Goal: Task Accomplishment & Management: Manage account settings

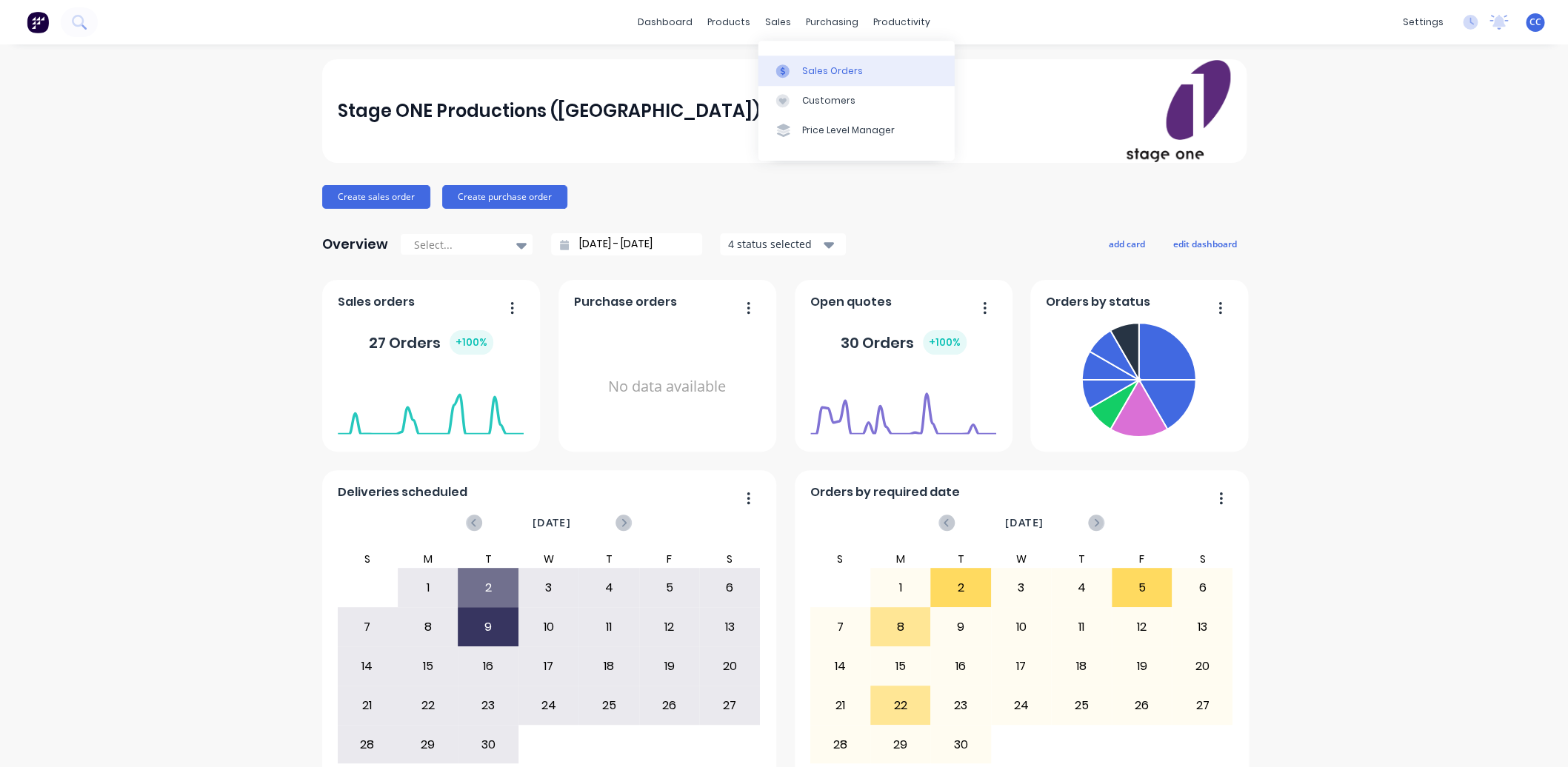
click at [808, 70] on div "Sales Orders" at bounding box center [833, 71] width 61 height 14
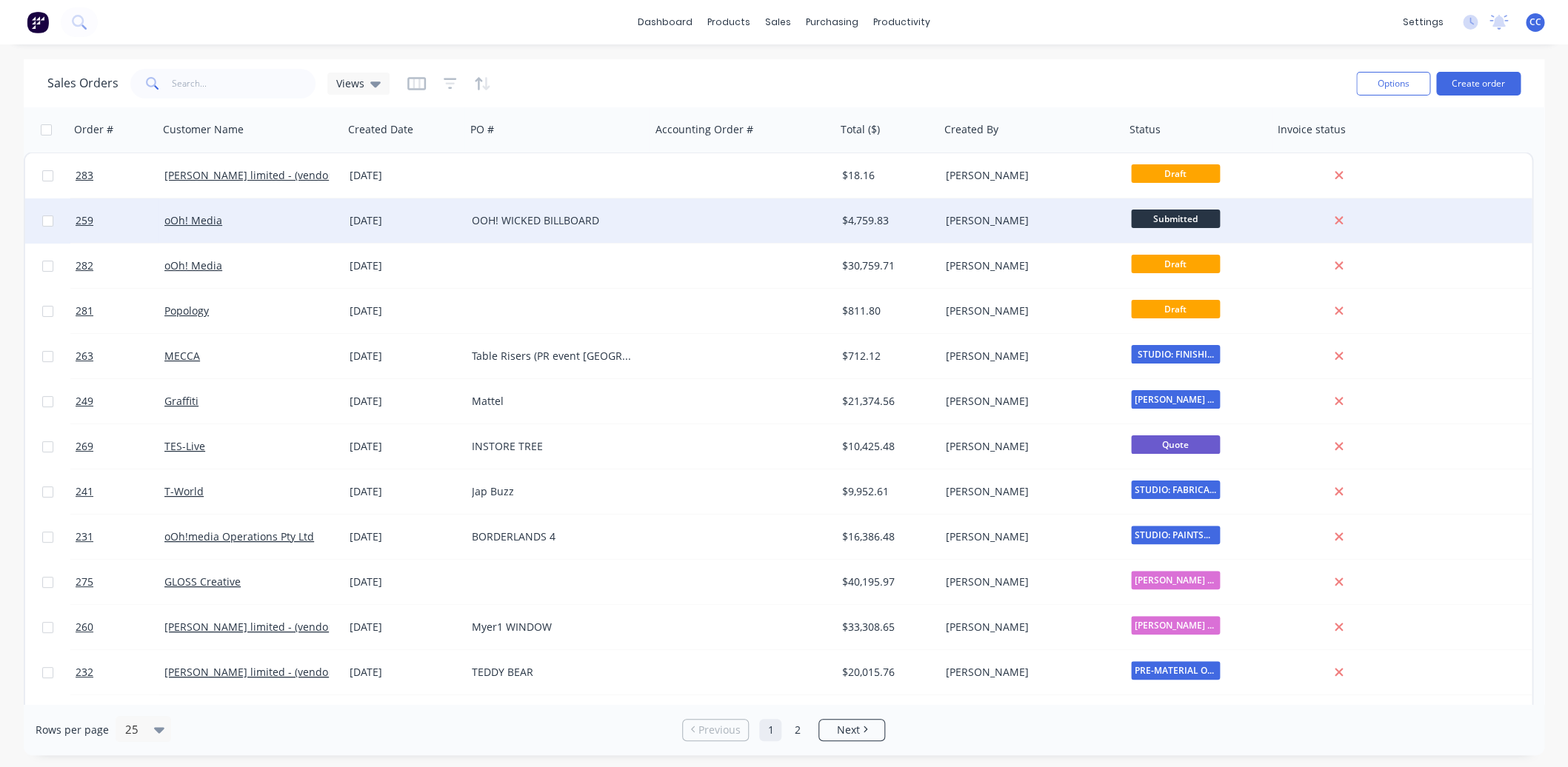
click at [393, 218] on div "[DATE]" at bounding box center [405, 220] width 110 height 15
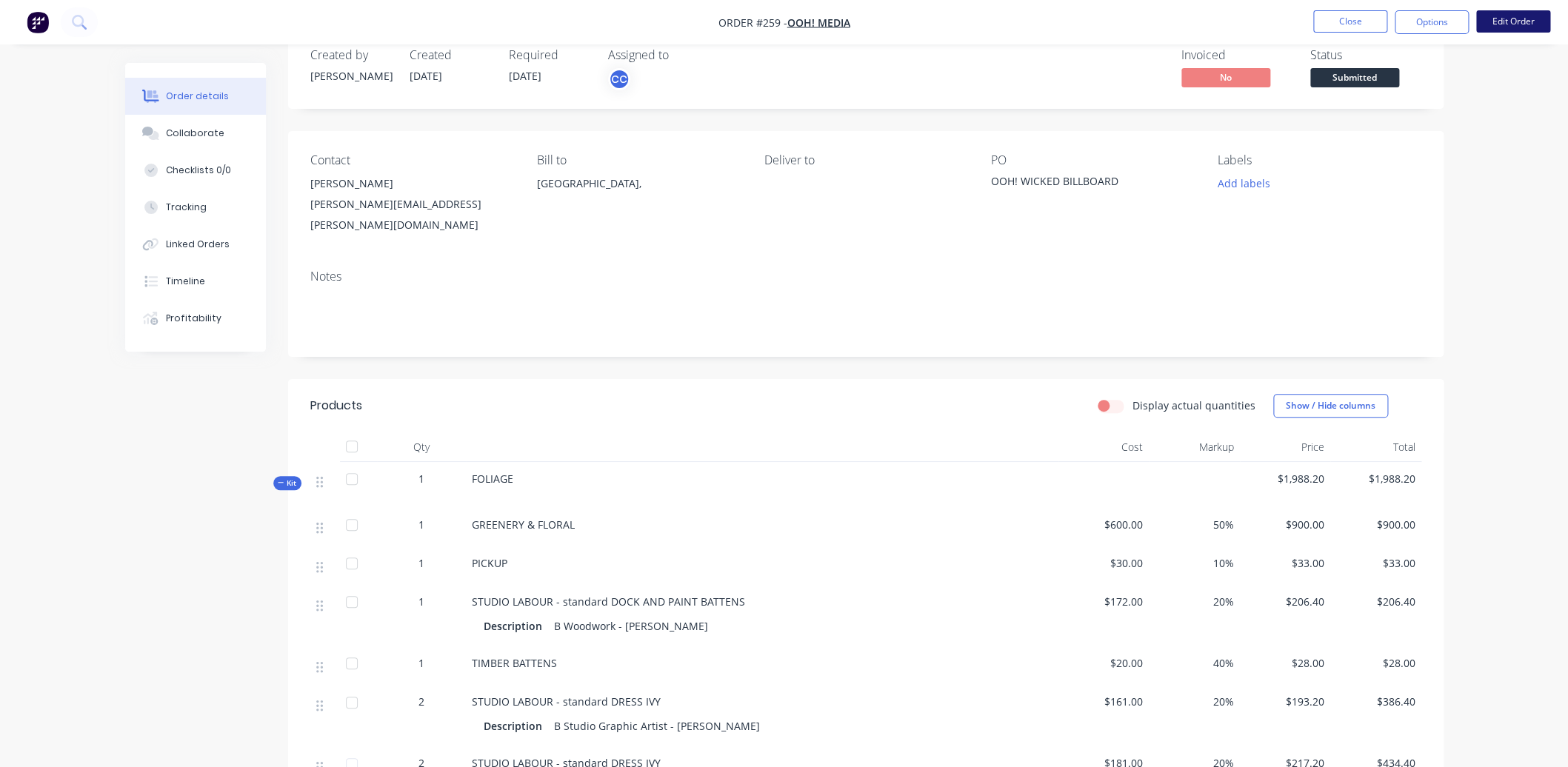
scroll to position [27, 0]
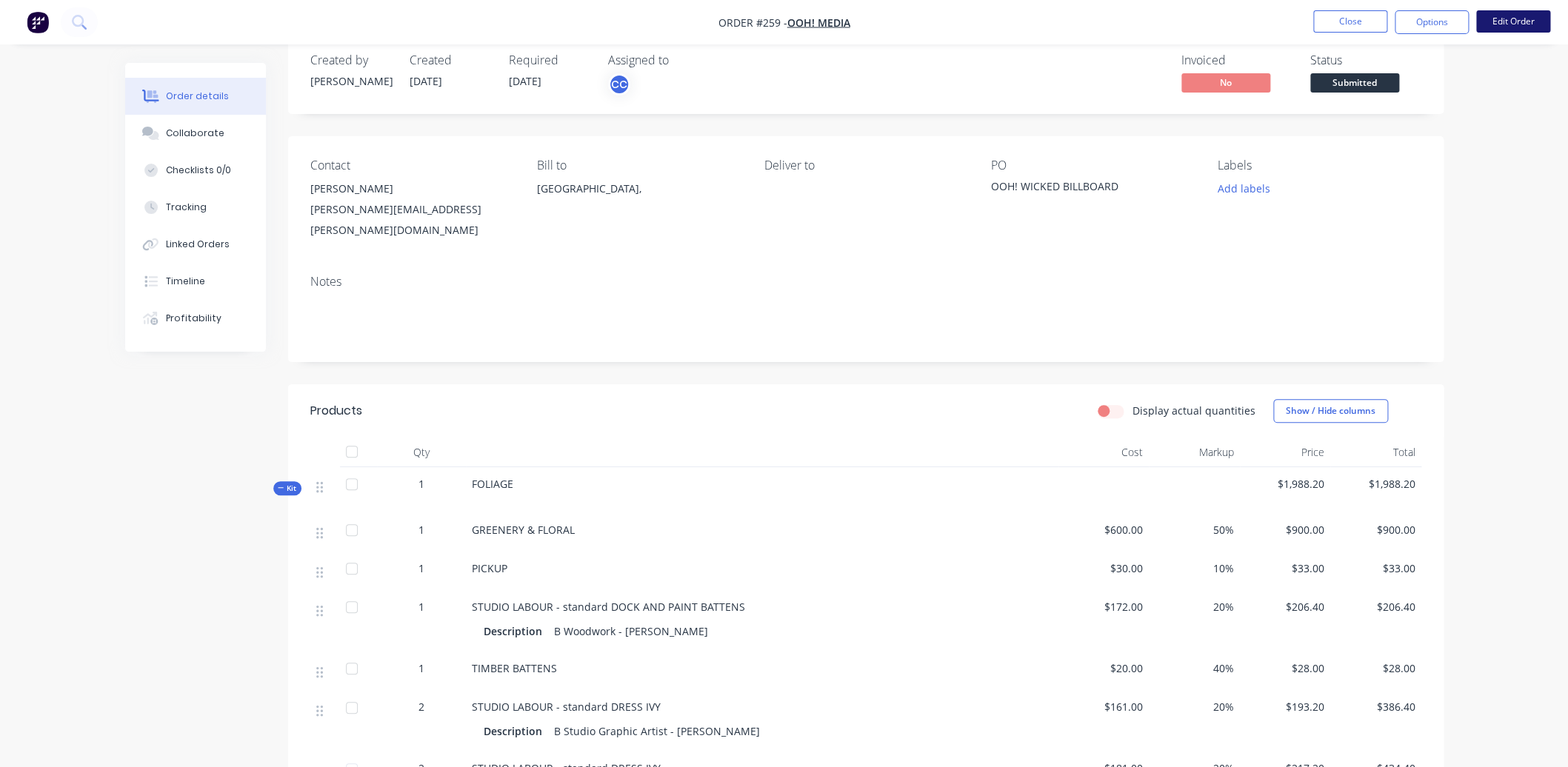
click at [1513, 17] on button "Edit Order" at bounding box center [1513, 21] width 74 height 22
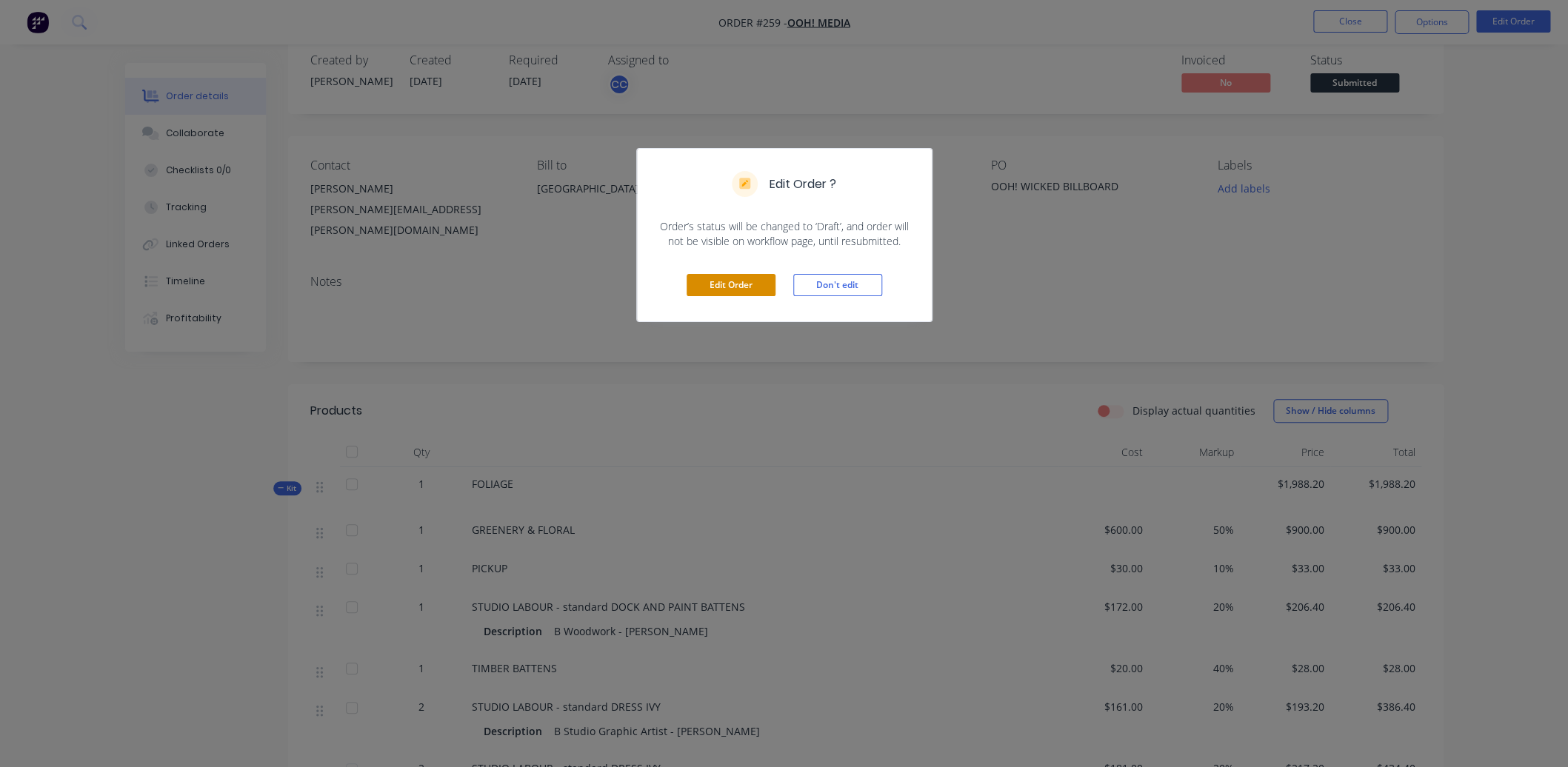
click at [734, 278] on button "Edit Order" at bounding box center [730, 284] width 89 height 22
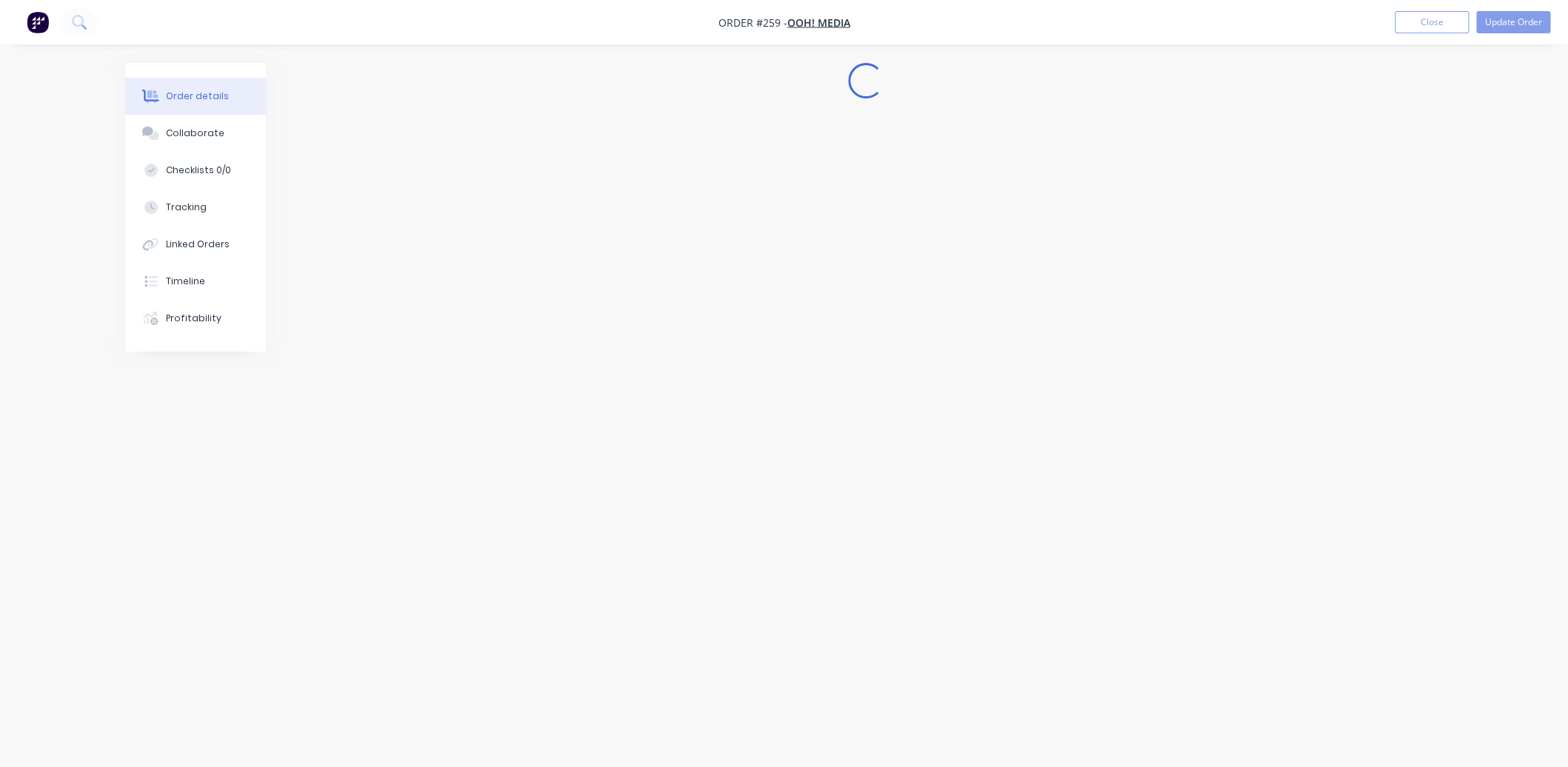
scroll to position [0, 0]
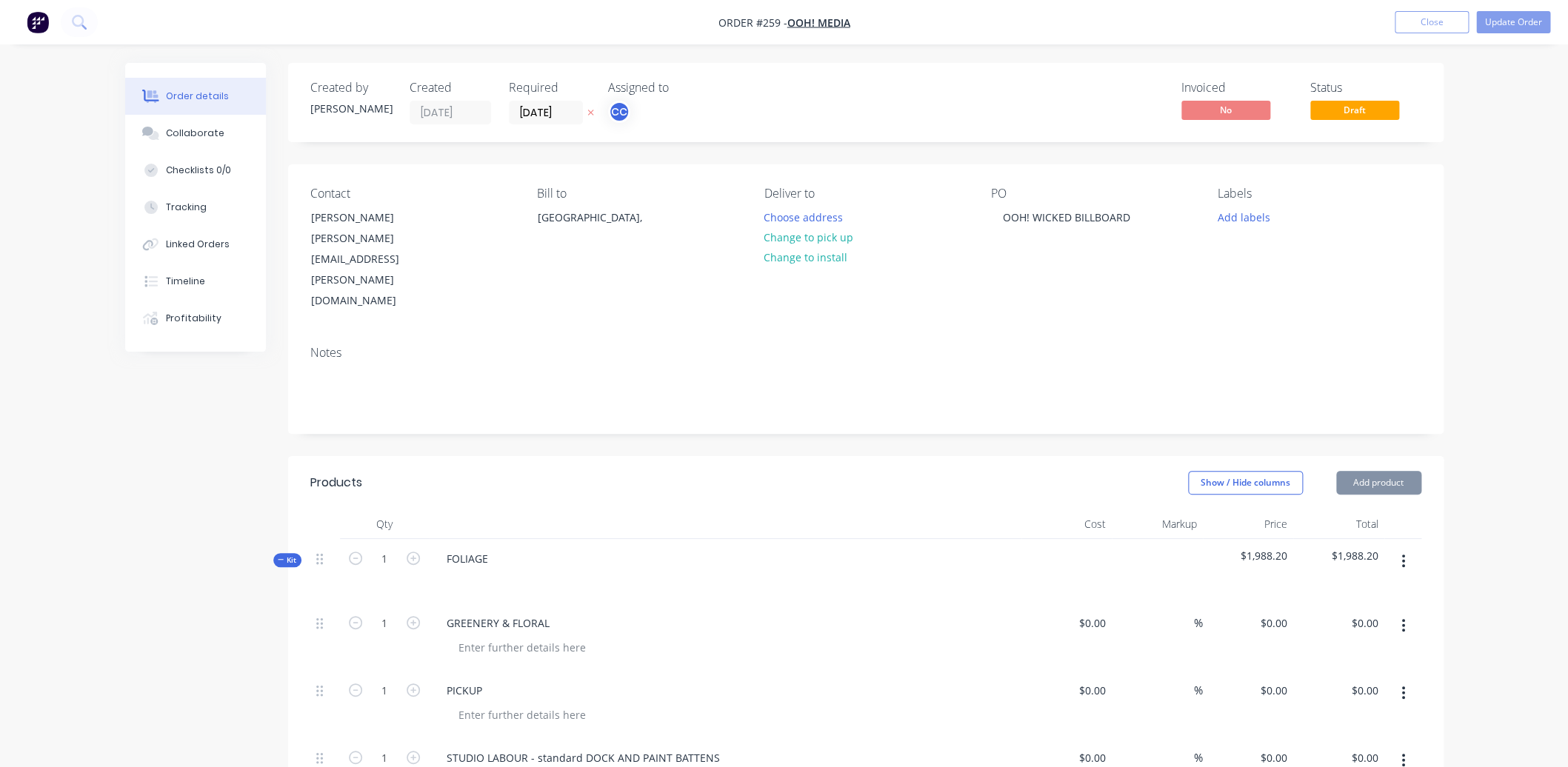
type input "$600.00"
type input "50"
type input "$900.00"
type input "$30.00"
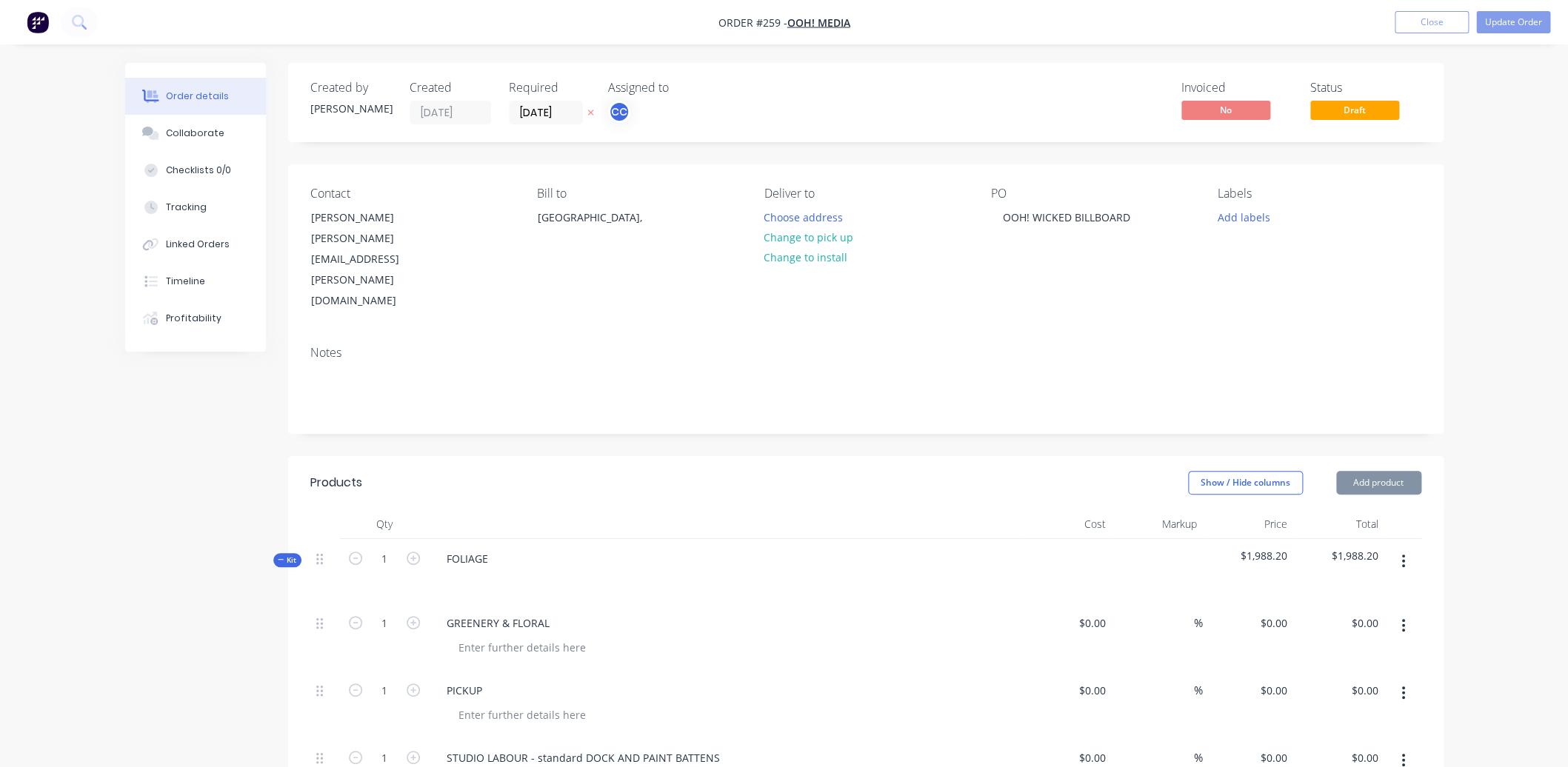
type input "10"
type input "$33.00"
type input "$172.00"
type input "20"
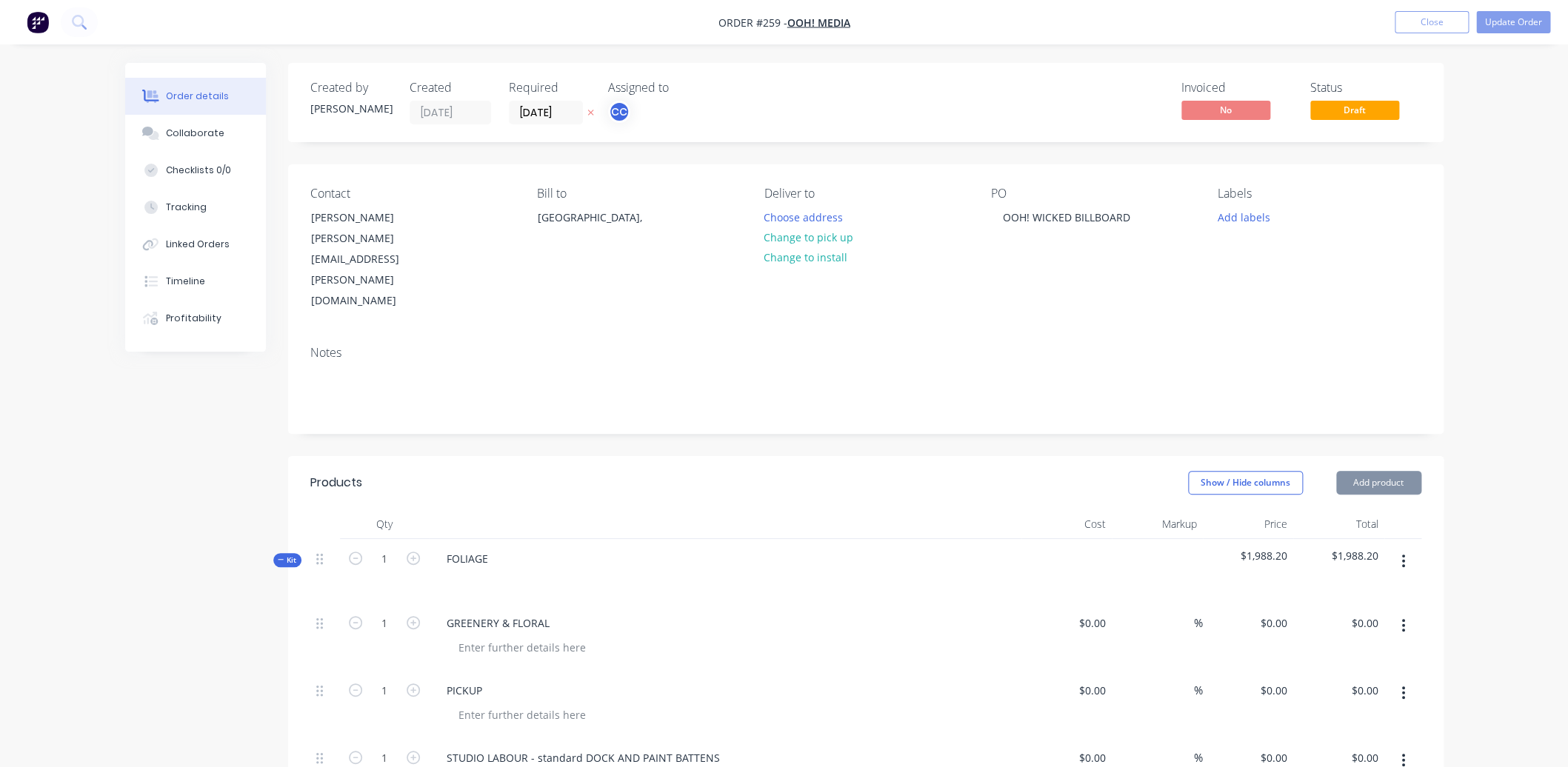
type input "$206.40"
type input "$20.00"
type input "40"
type input "$28.00"
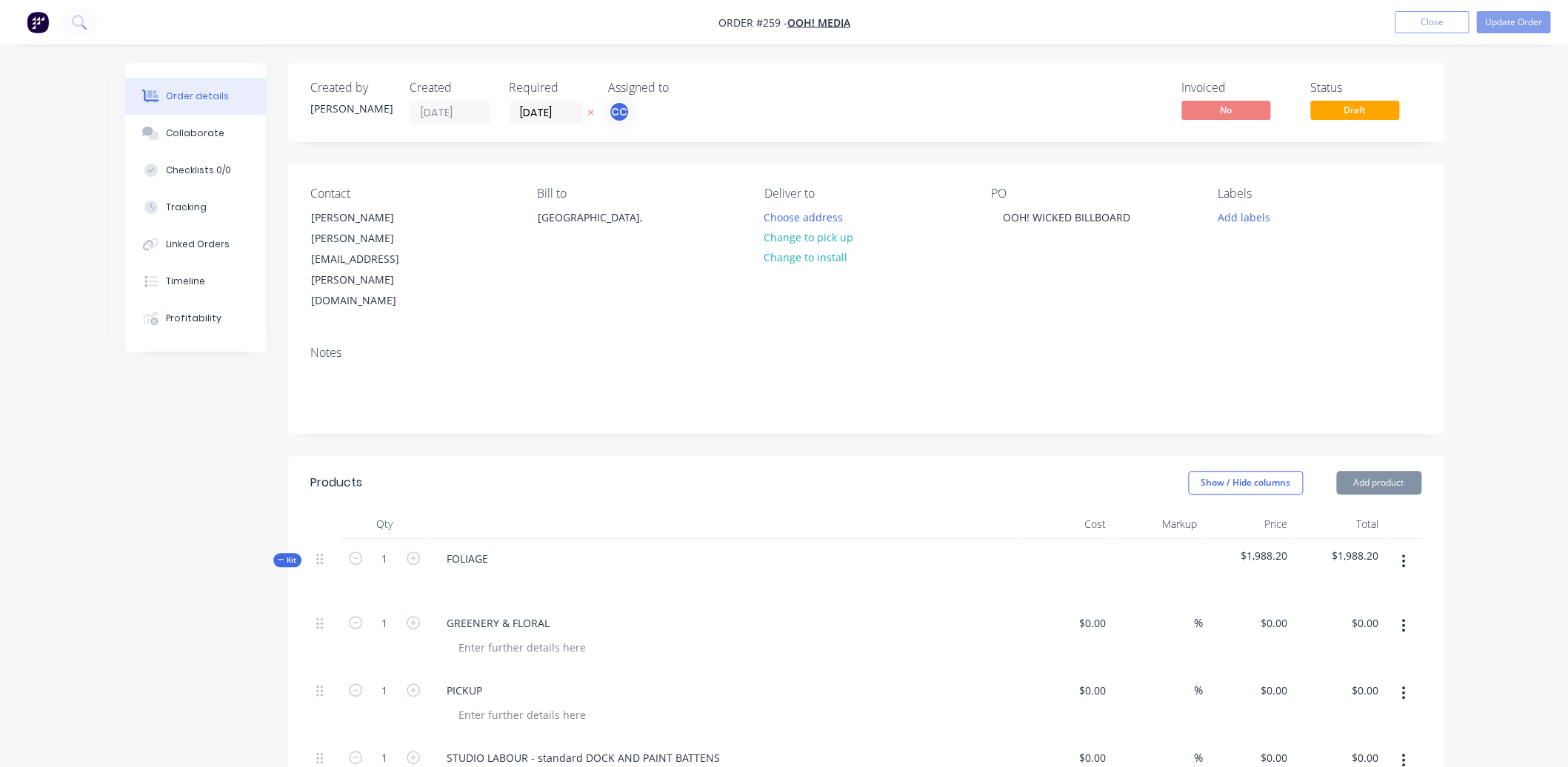
type input "$28.00"
type input "$161.00"
type input "20"
type input "$193.20"
type input "$386.40"
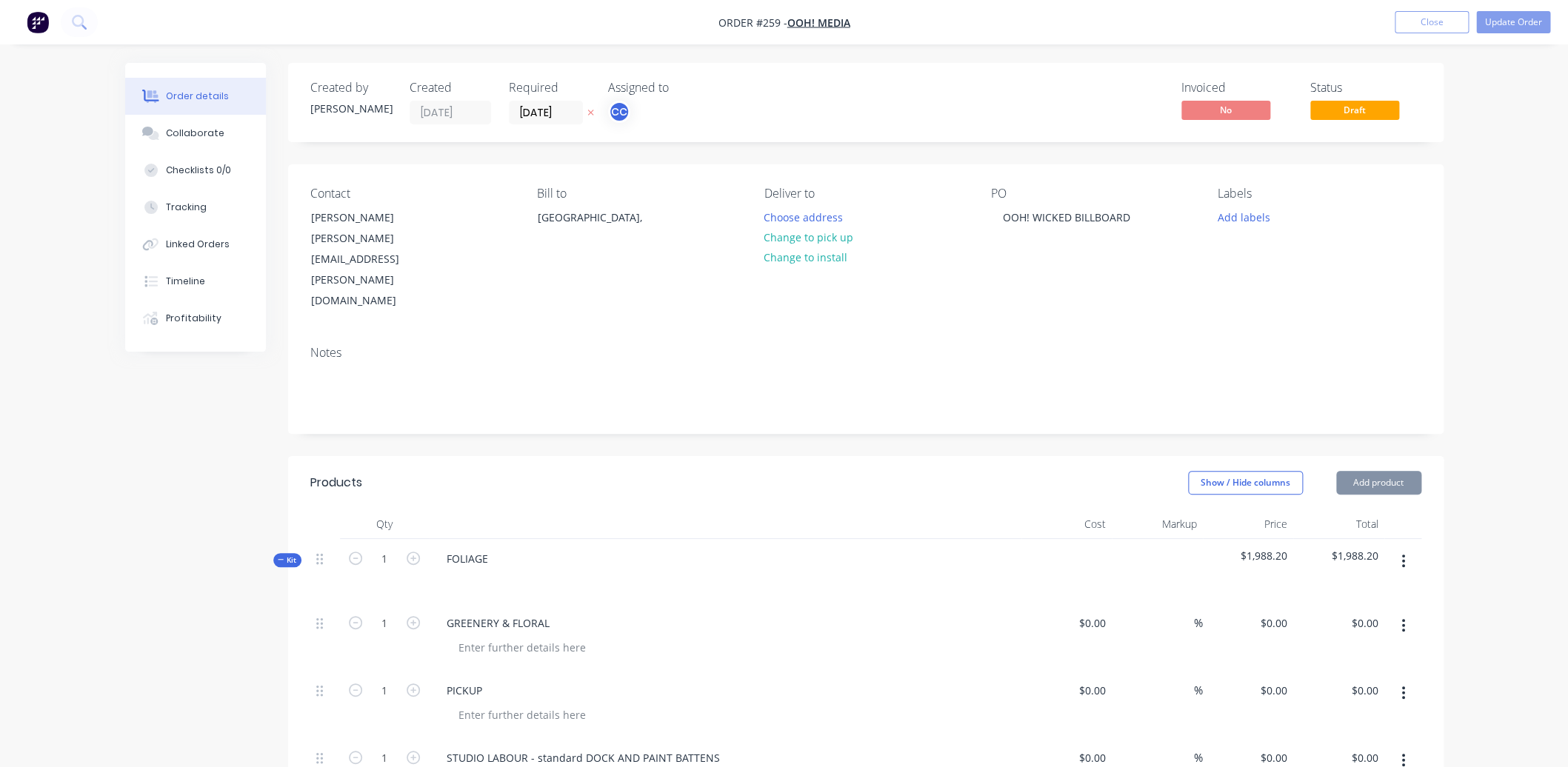
type input "$181.00"
type input "20"
type input "$217.20"
type input "$434.40"
type input "$181.00"
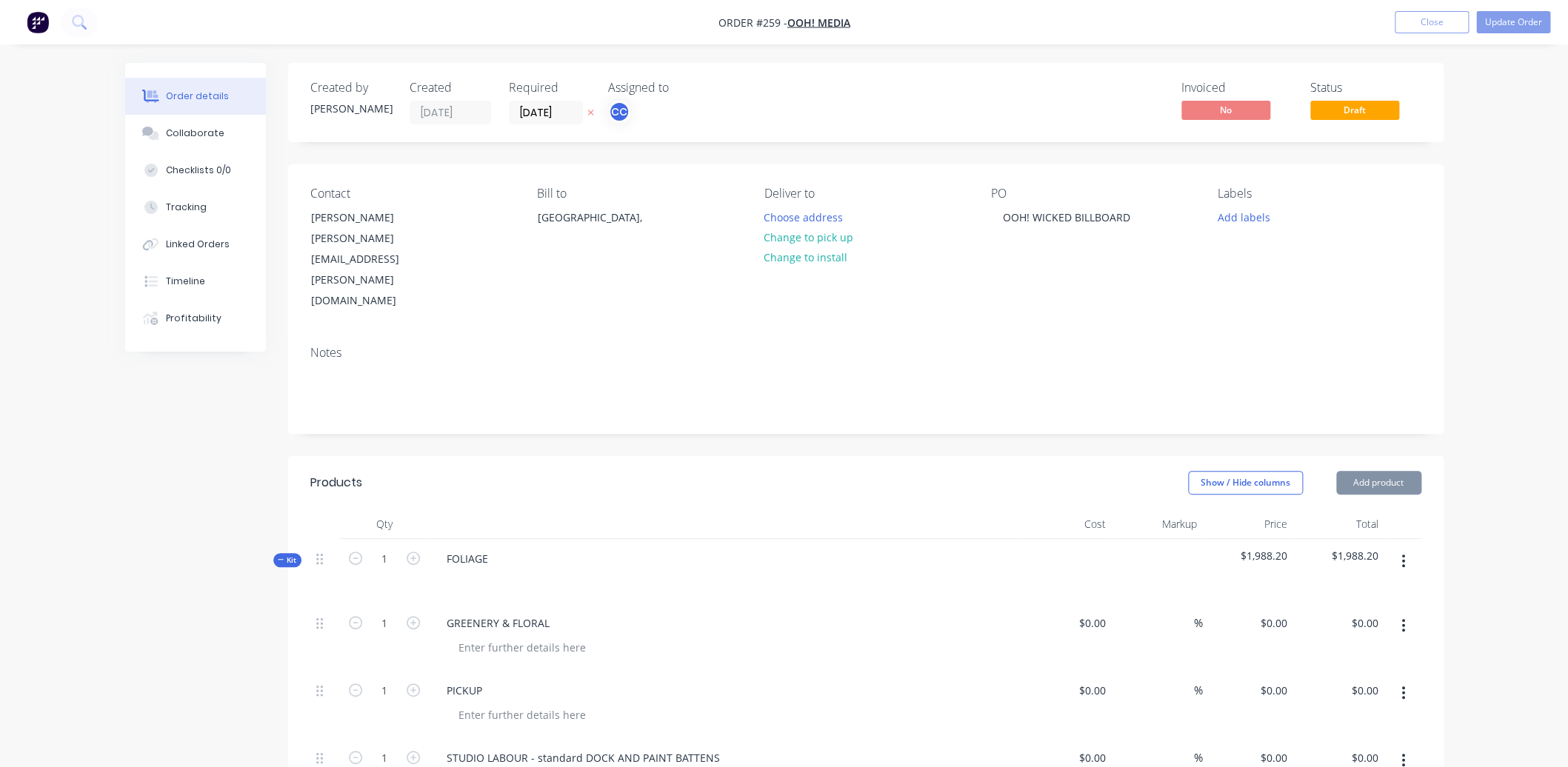
type input "32"
type input "$238.92"
type input "$1,500.00"
type input "40"
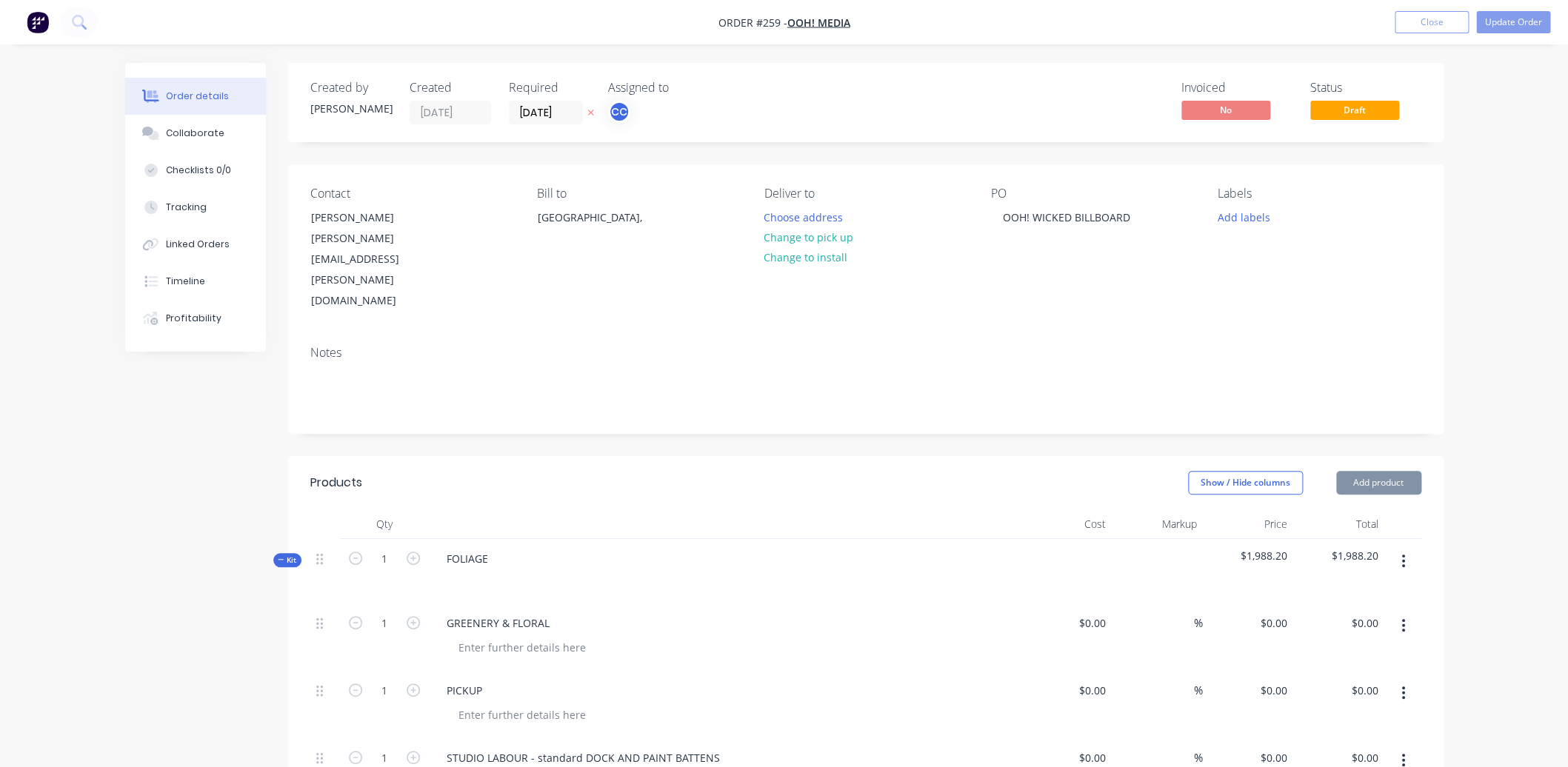
type input "$2,100.00"
click at [1391, 471] on button "Add product" at bounding box center [1378, 483] width 85 height 23
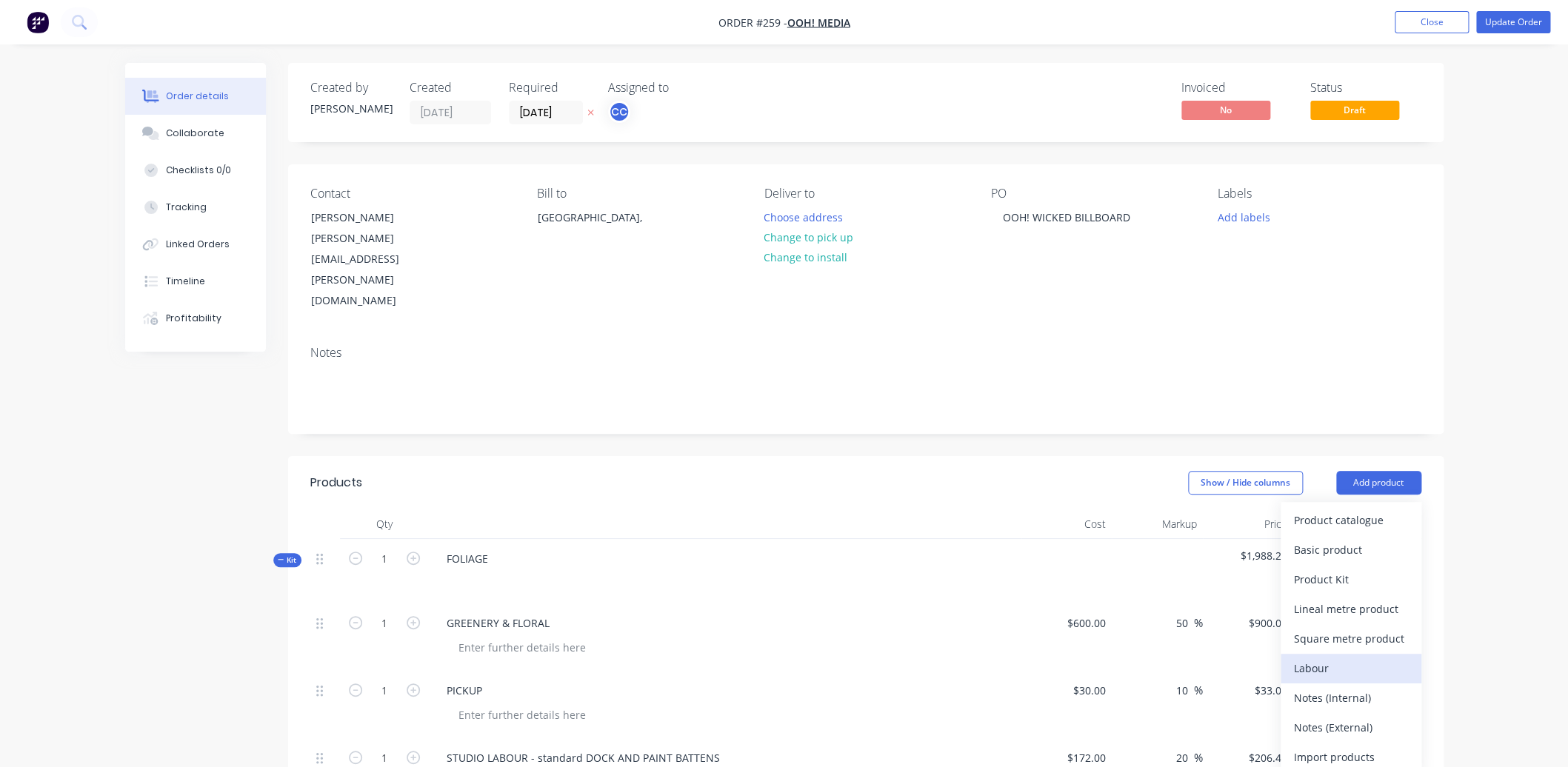
click at [1314, 658] on div "Labour" at bounding box center [1351, 668] width 114 height 21
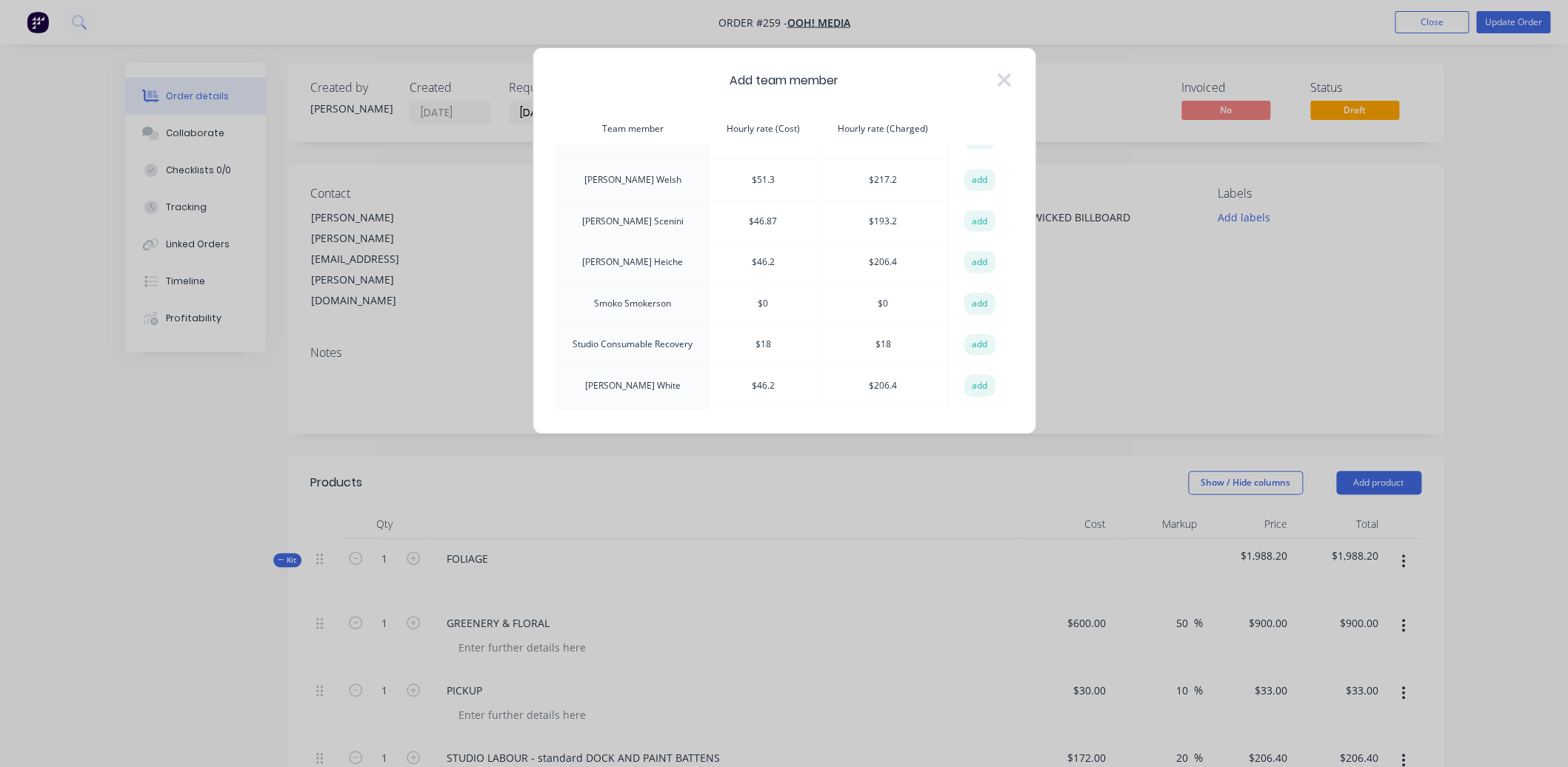
scroll to position [383, 0]
click at [1007, 78] on icon at bounding box center [1004, 80] width 14 height 14
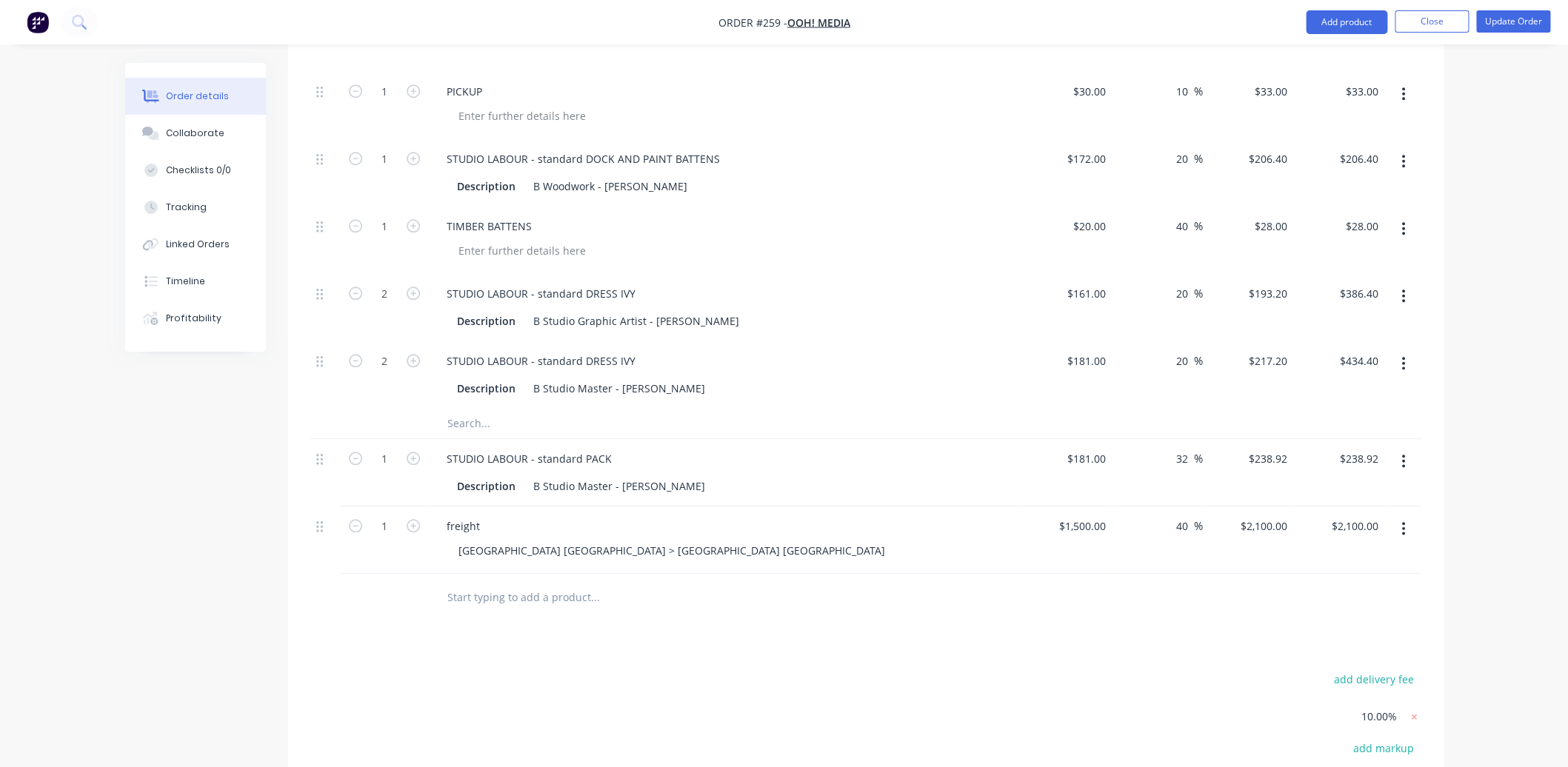
scroll to position [632, 0]
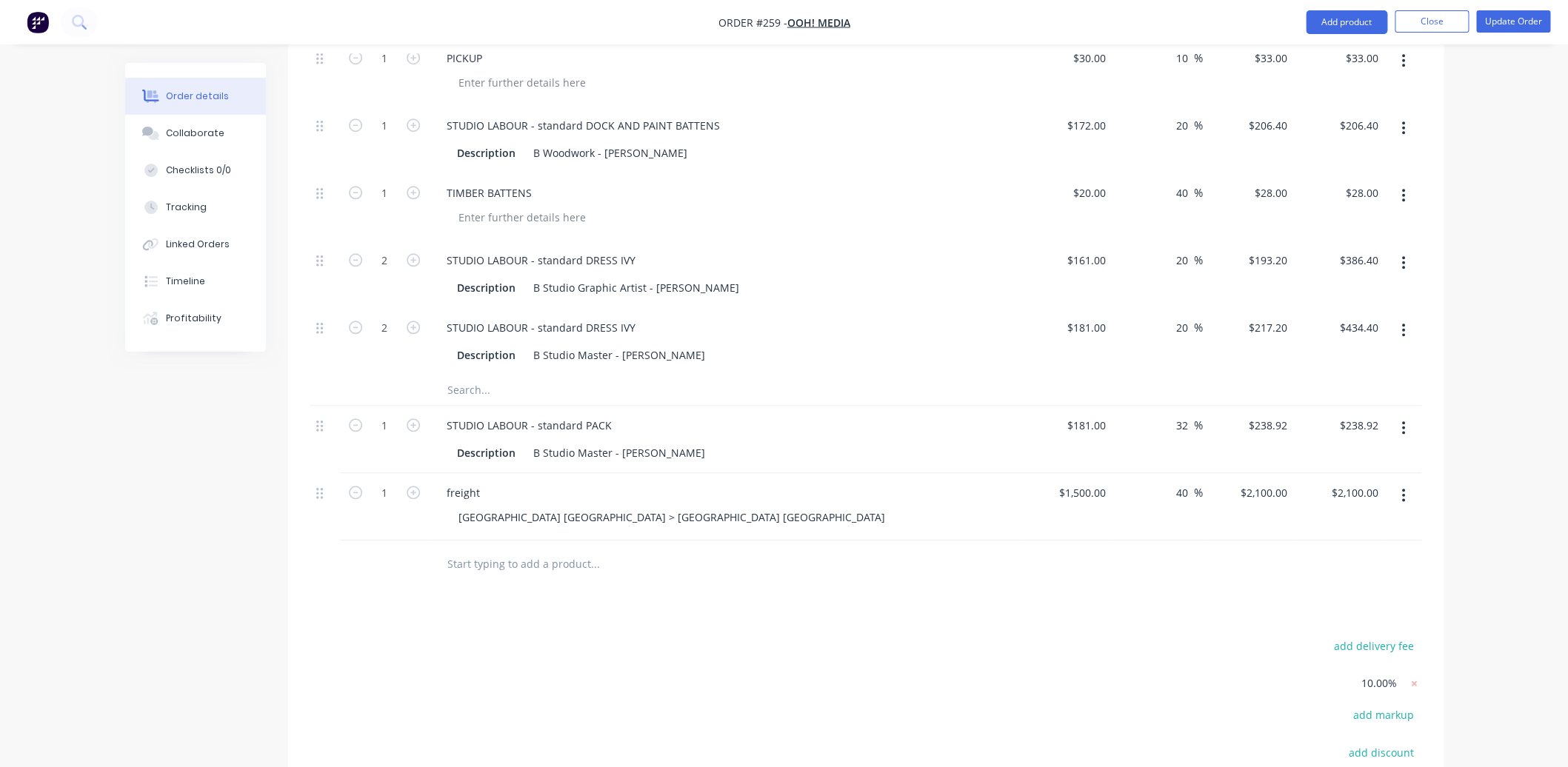
click at [488, 549] on input "text" at bounding box center [594, 564] width 296 height 29
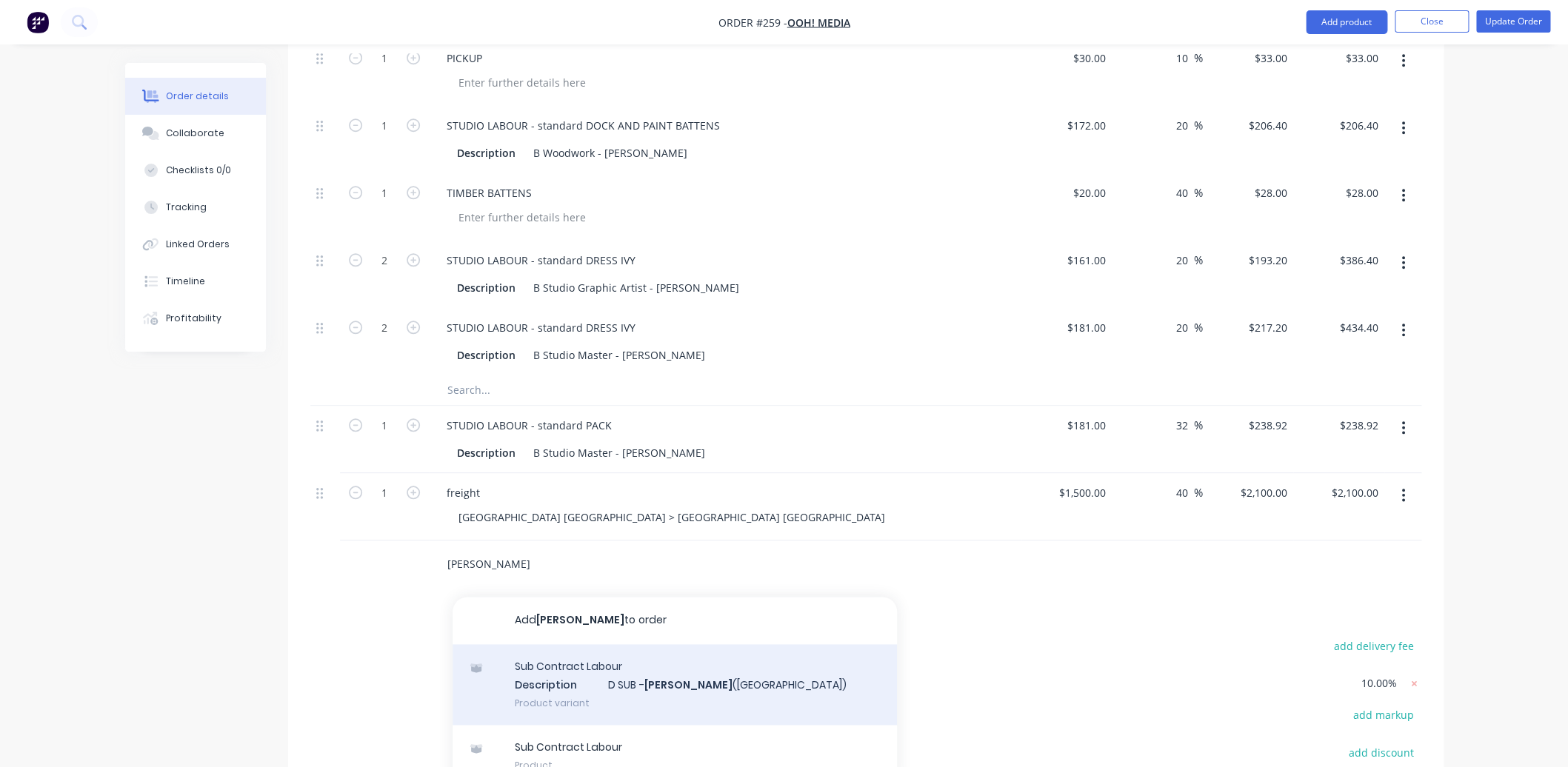
type input "[PERSON_NAME]"
click at [576, 644] on div "Sub Contract Labour Description D SUB - Mick (Welding) Product variant" at bounding box center [675, 684] width 445 height 81
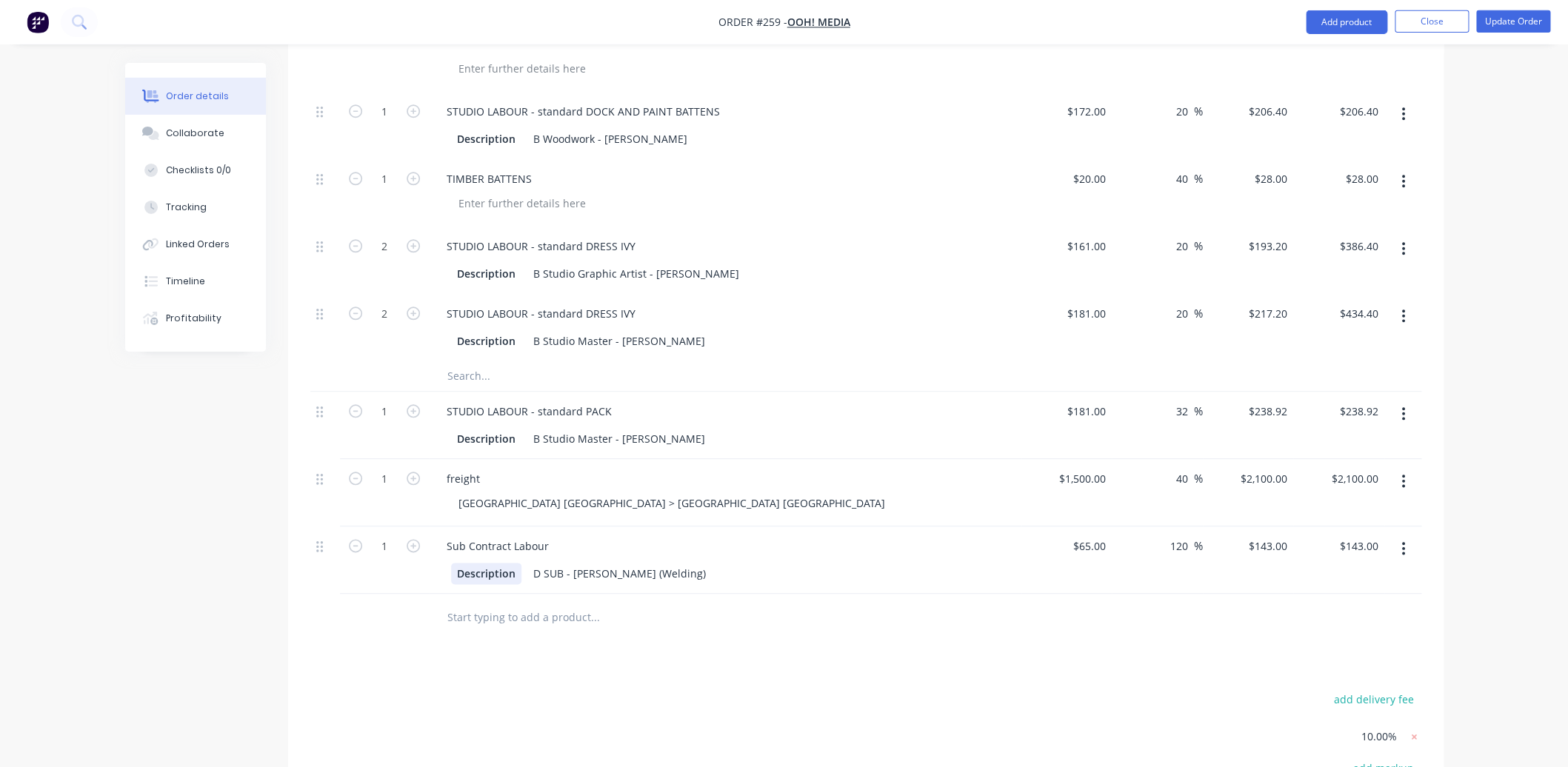
scroll to position [637, 0]
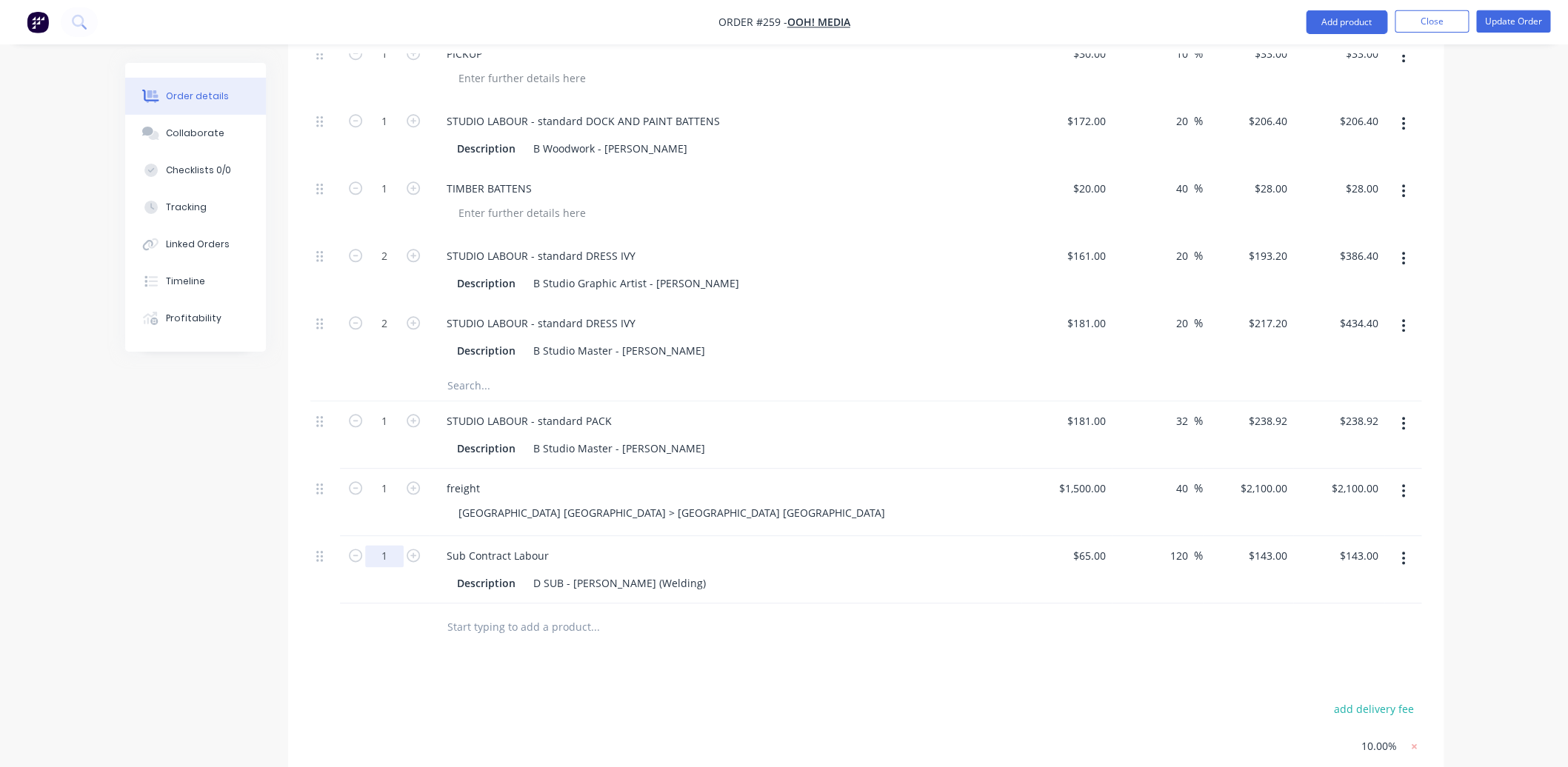
drag, startPoint x: 386, startPoint y: 501, endPoint x: 372, endPoint y: 500, distance: 14.0
click at [372, 545] on input "1" at bounding box center [384, 556] width 38 height 22
click at [388, 545] on input "1" at bounding box center [384, 556] width 38 height 22
type input "2"
type input "$286.00"
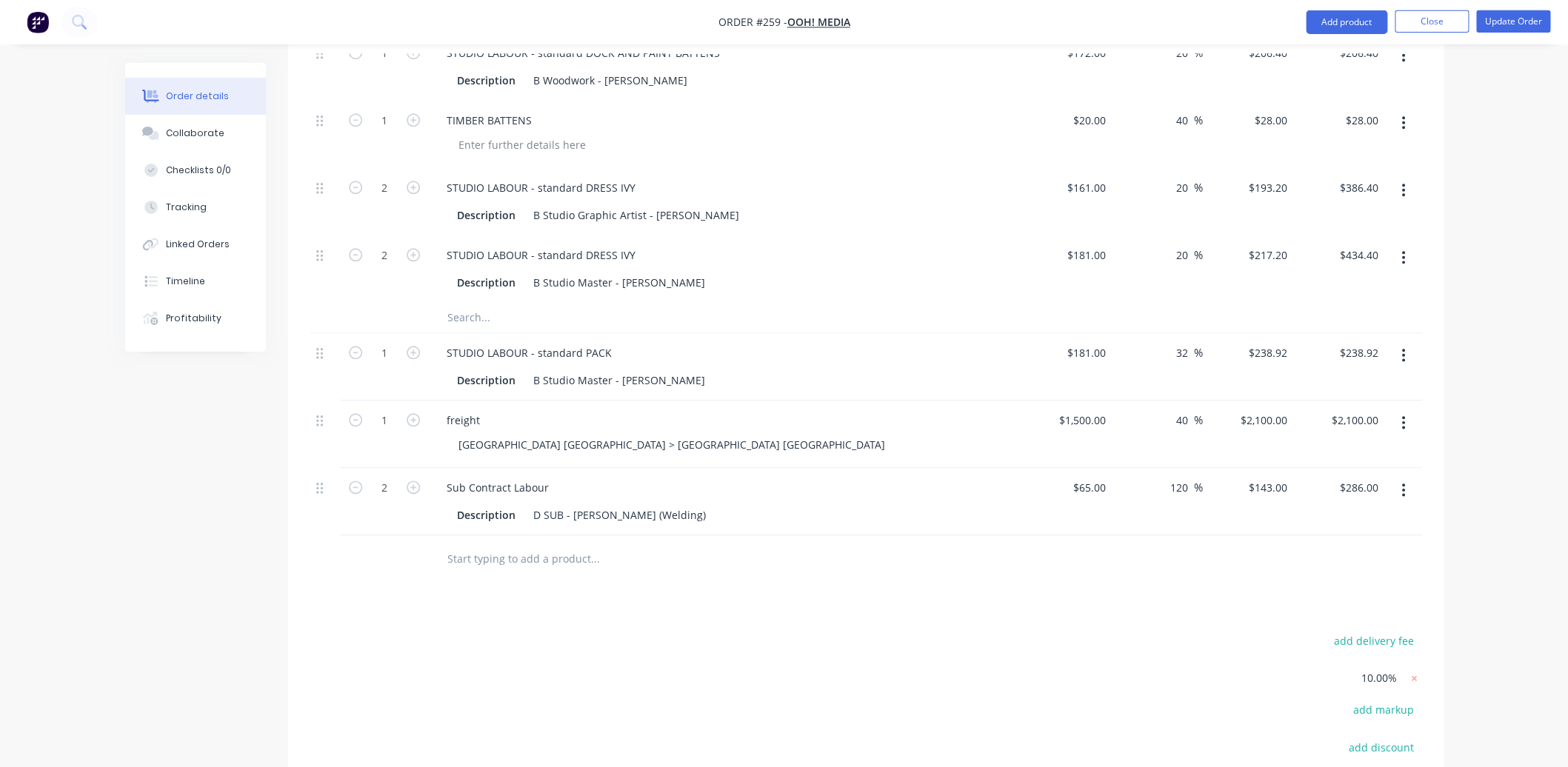
scroll to position [703, 0]
click at [513, 506] on div "Description" at bounding box center [486, 517] width 70 height 21
drag, startPoint x: 514, startPoint y: 460, endPoint x: 449, endPoint y: 461, distance: 65.0
click at [451, 506] on div "Description" at bounding box center [486, 517] width 70 height 21
click at [472, 506] on div "Miounting brackets" at bounding box center [506, 517] width 111 height 21
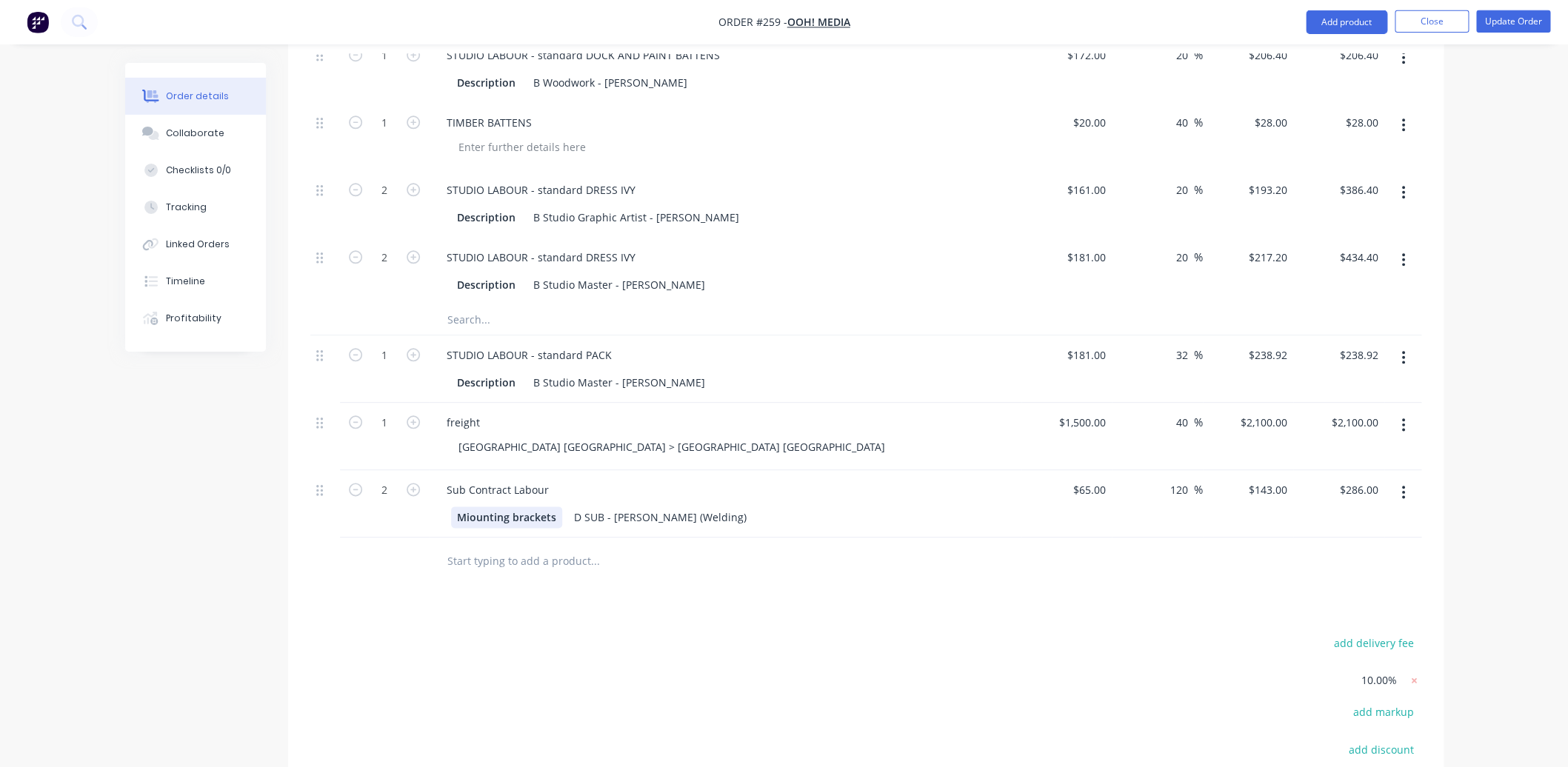
click at [468, 506] on div "Miounting brackets" at bounding box center [506, 517] width 111 height 21
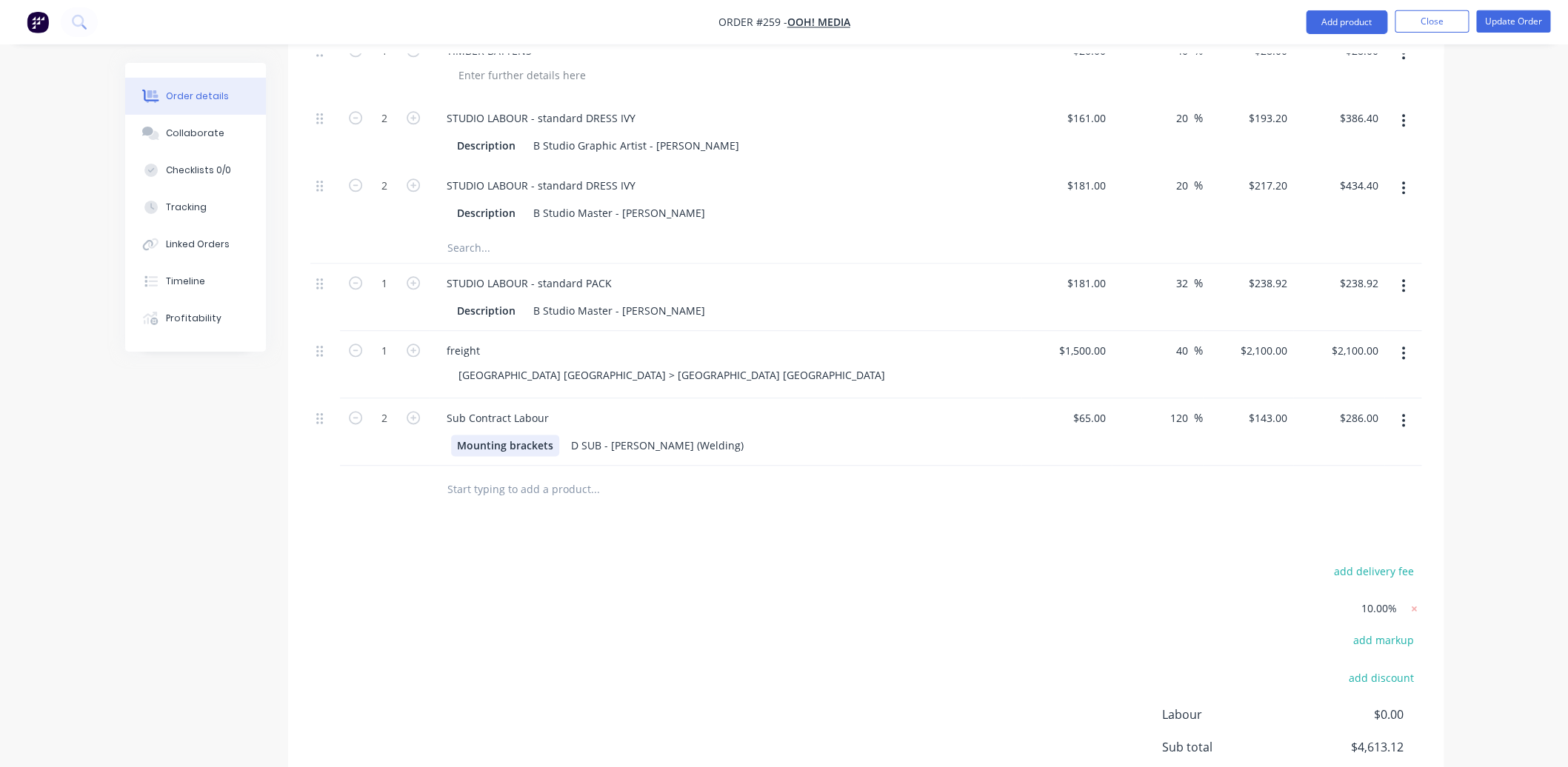
scroll to position [766, 0]
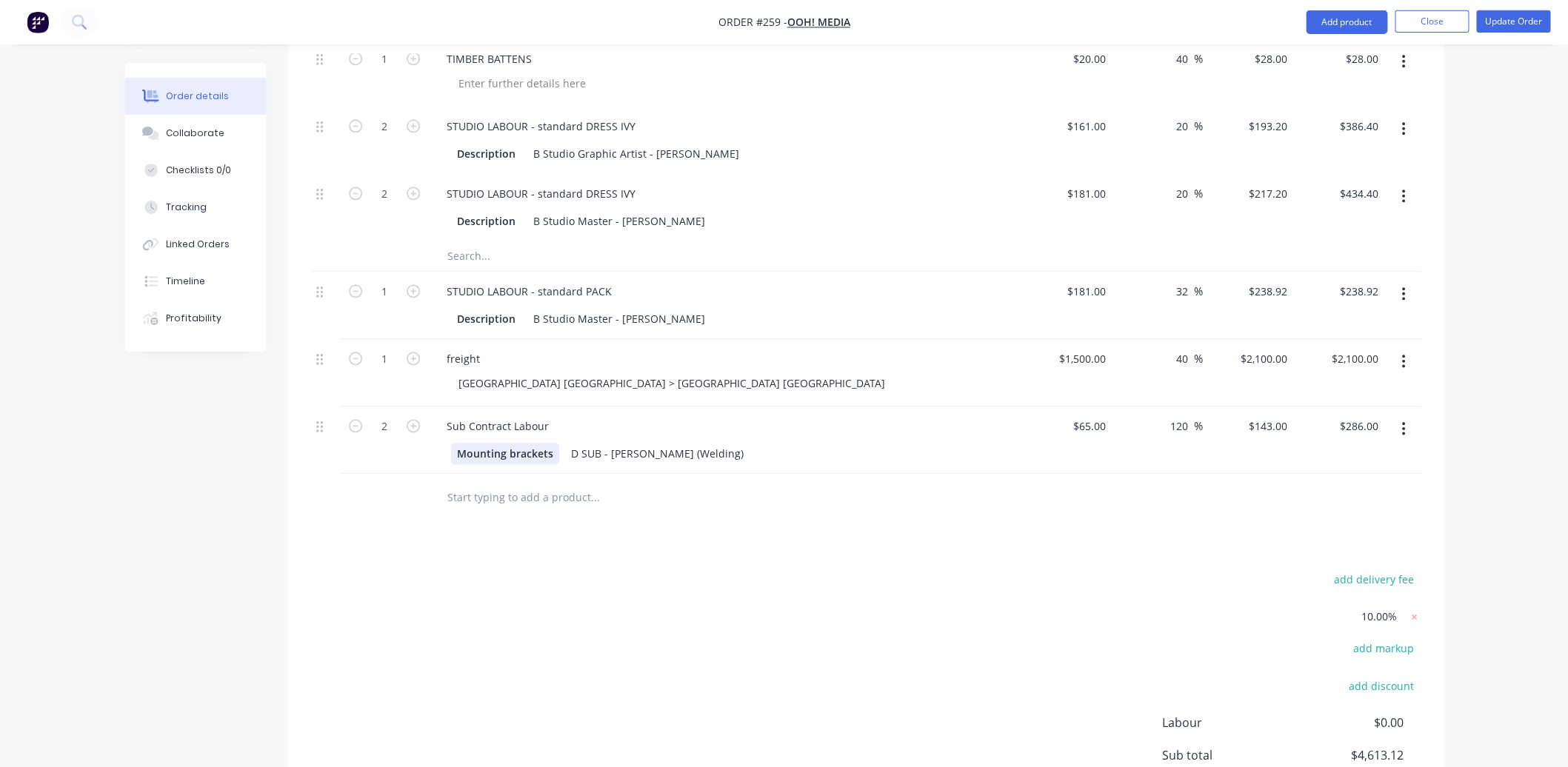
click at [552, 443] on div "Mounting brackets" at bounding box center [504, 453] width 109 height 21
click at [772, 480] on div "Products Show / Hide columns Add product Qty Cost Markup Price Total Kit 1 FOLI…" at bounding box center [866, 299] width 1155 height 1218
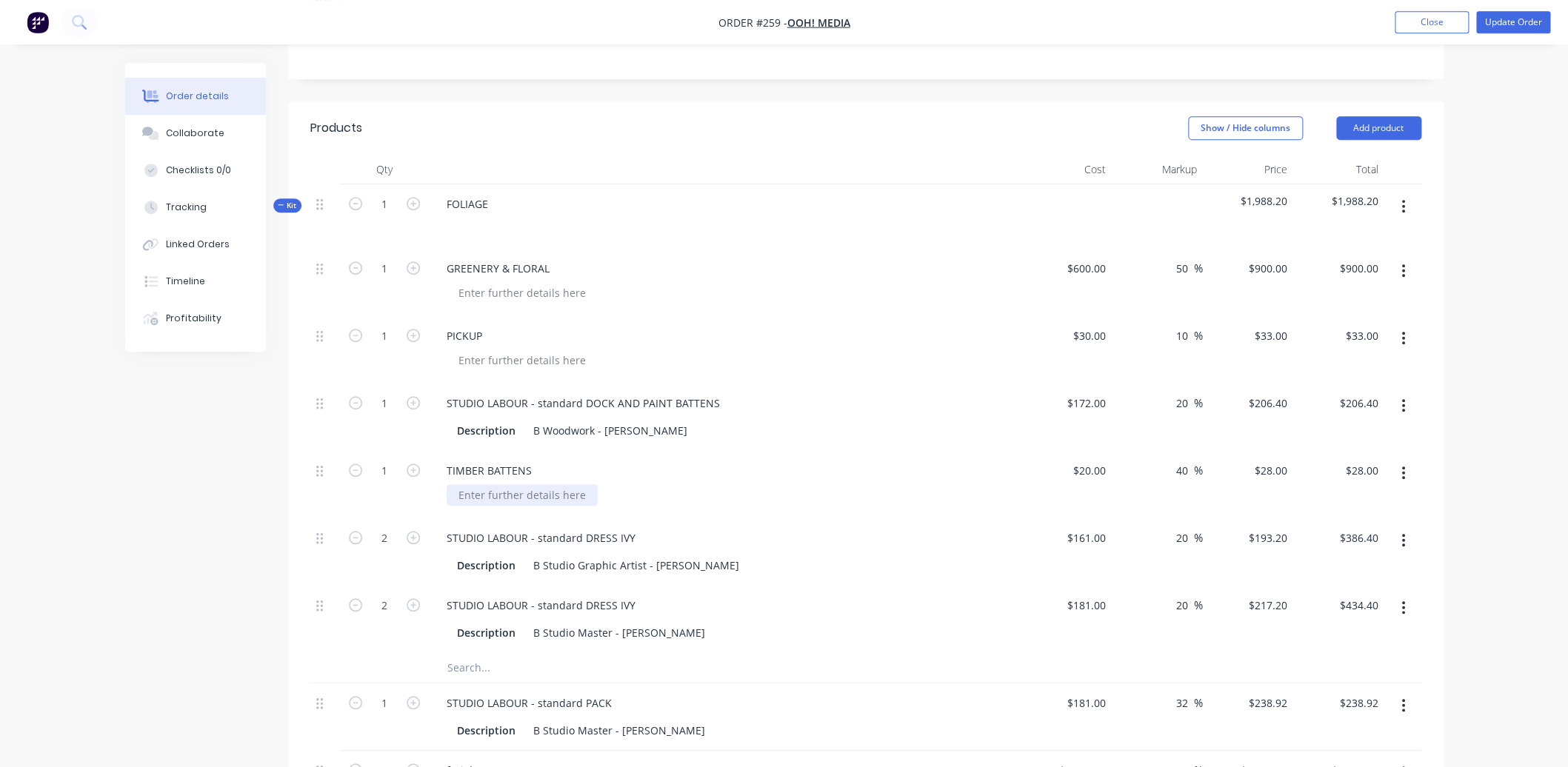
scroll to position [356, 0]
drag, startPoint x: 390, startPoint y: 344, endPoint x: 402, endPoint y: 345, distance: 12.0
click at [402, 391] on input "1" at bounding box center [384, 402] width 38 height 22
type input "2"
type input "$412.80"
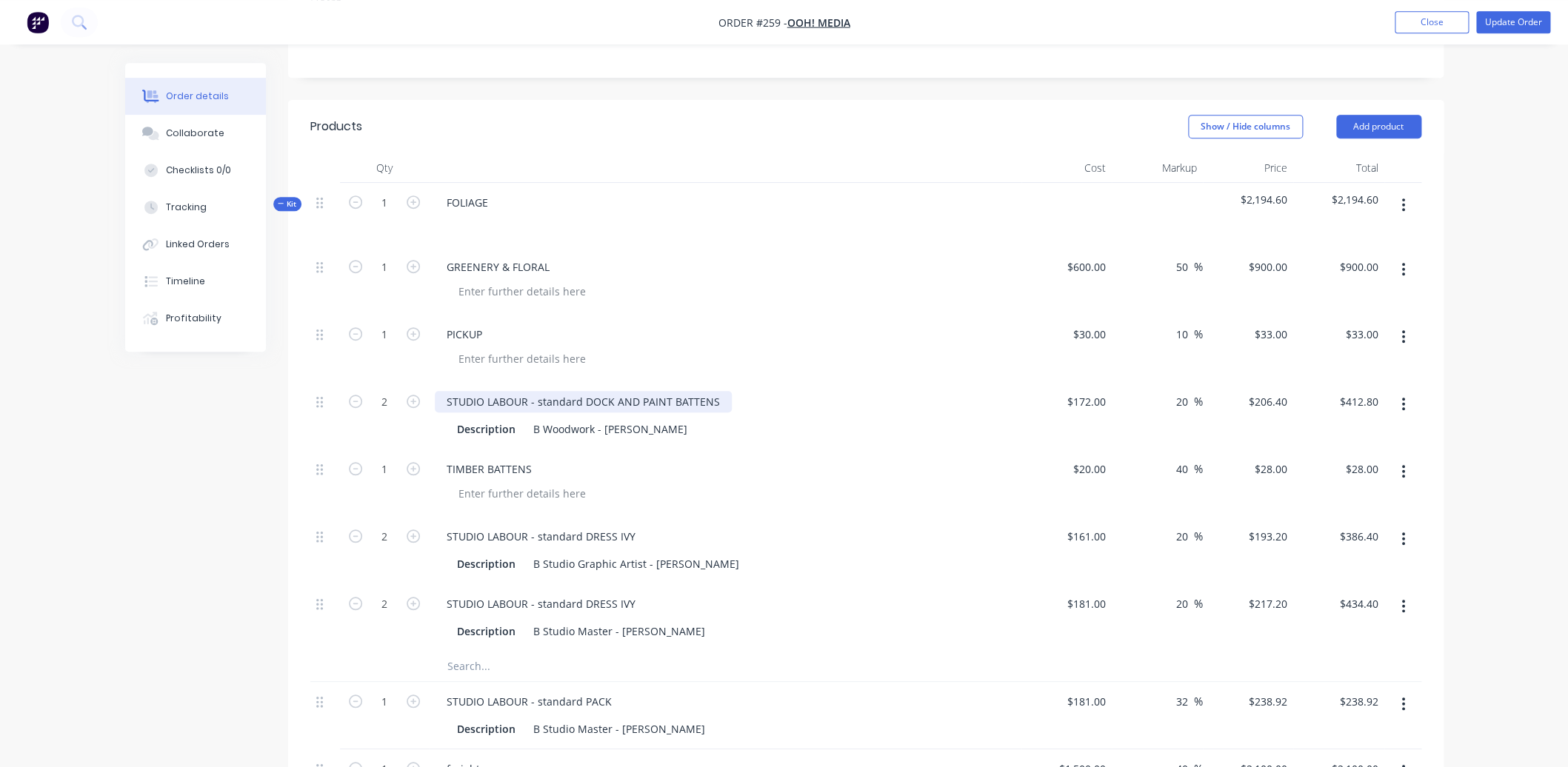
click at [720, 391] on div "STUDIO LABOUR - standard DOCK AND PAINT BATTENS" at bounding box center [584, 402] width 297 height 21
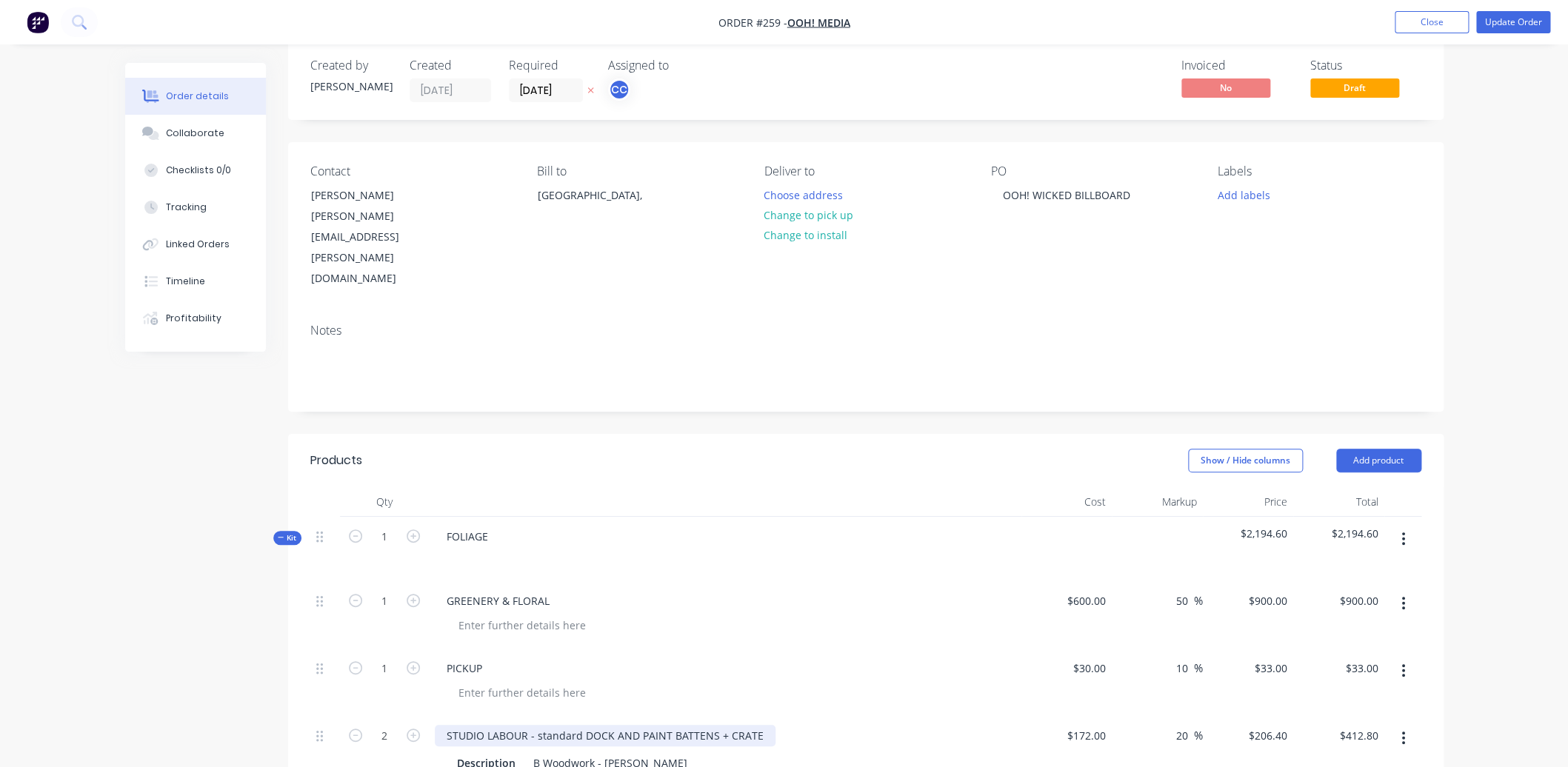
scroll to position [0, 0]
